Goal: Information Seeking & Learning: Learn about a topic

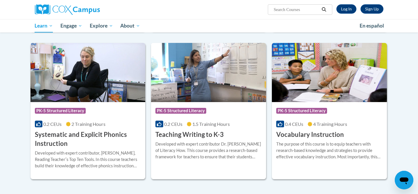
scroll to position [623, 0]
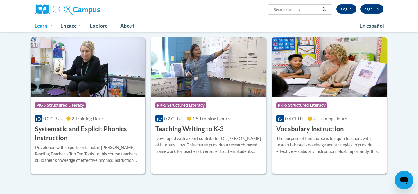
click at [114, 100] on div "Course Category: PK-5 Structured Literacy" at bounding box center [88, 106] width 106 height 13
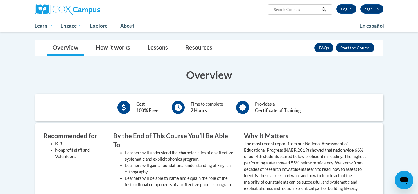
scroll to position [101, 0]
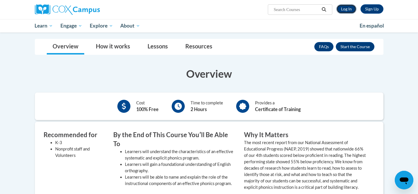
click at [349, 10] on link "Log In" at bounding box center [346, 8] width 20 height 9
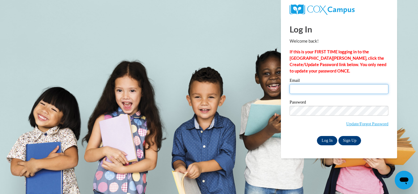
type input "alexis.baum@muskegonorway.org"
click at [327, 140] on input "Log In" at bounding box center [327, 140] width 20 height 9
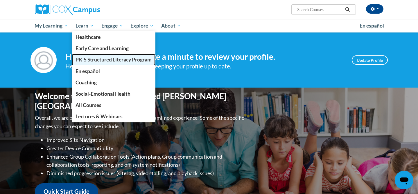
click at [93, 59] on span "PK-5 Structured Literacy Program" at bounding box center [114, 60] width 76 height 6
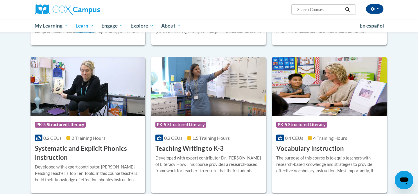
scroll to position [614, 0]
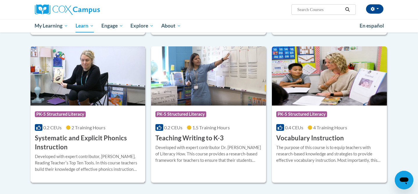
click at [84, 141] on h3 "Systematic and Explicit Phonics Instruction" at bounding box center [88, 143] width 106 height 18
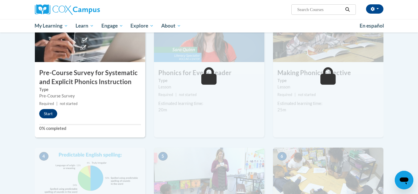
scroll to position [120, 0]
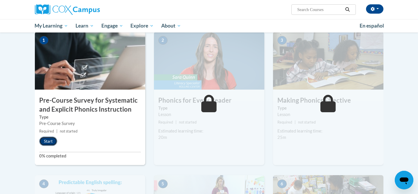
click at [53, 142] on button "Start" at bounding box center [48, 141] width 18 height 9
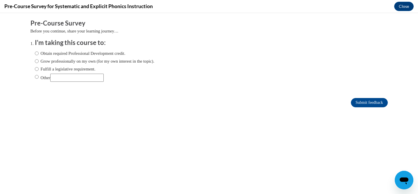
scroll to position [0, 0]
click at [79, 67] on label "Fulfill a legislative requirement." at bounding box center [65, 69] width 61 height 6
click at [39, 67] on input "Fulfill a legislative requirement." at bounding box center [37, 69] width 4 height 6
radio input "true"
click at [363, 101] on input "Submit feedback" at bounding box center [369, 102] width 37 height 9
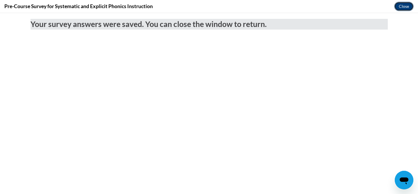
click at [405, 10] on button "Close" at bounding box center [403, 6] width 19 height 9
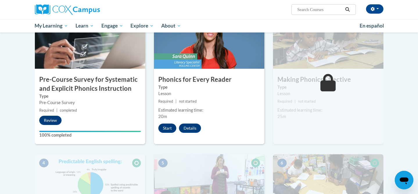
scroll to position [141, 0]
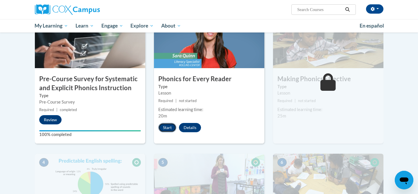
click at [166, 125] on button "Start" at bounding box center [167, 127] width 18 height 9
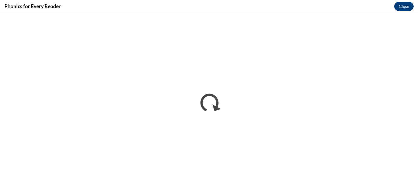
scroll to position [0, 0]
